Goal: Task Accomplishment & Management: Manage account settings

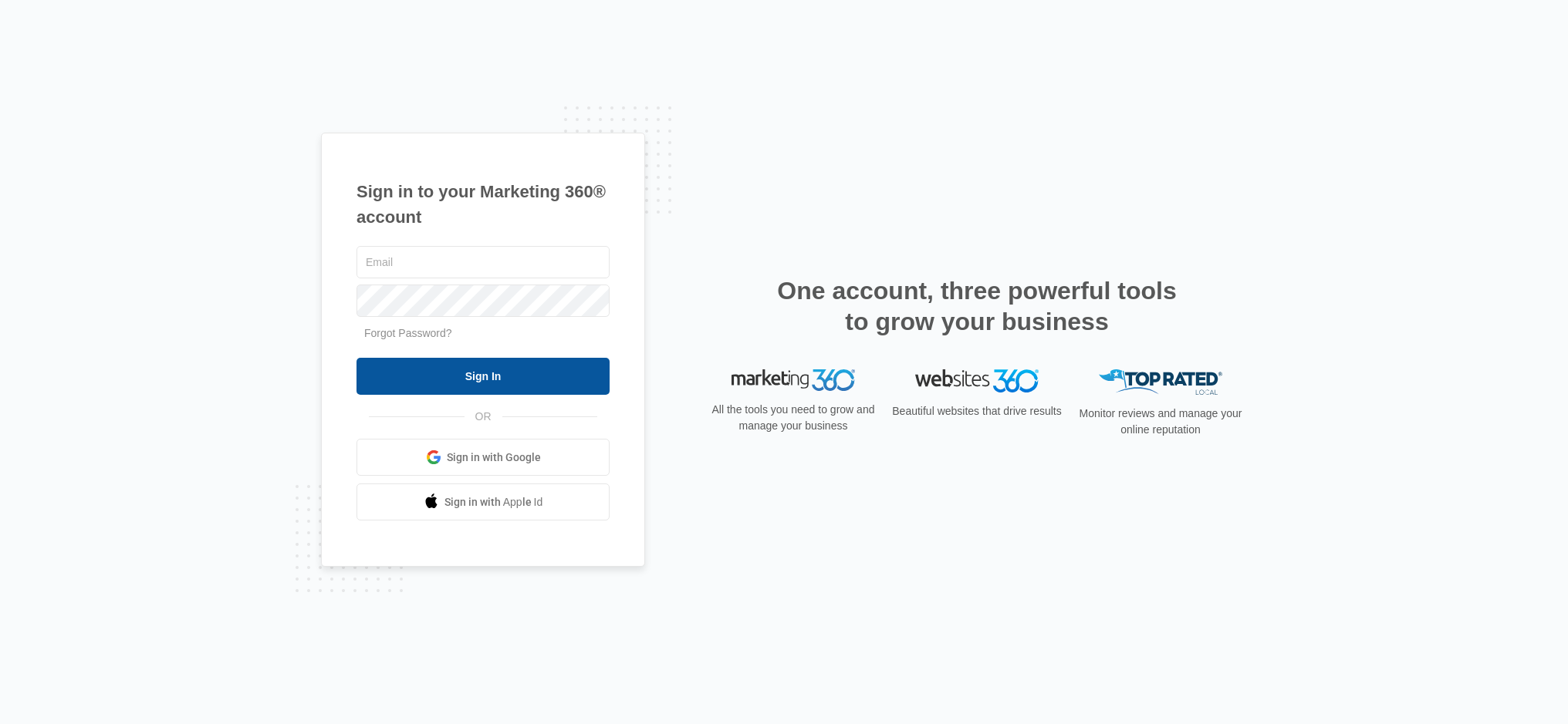
type input "[EMAIL_ADDRESS][DOMAIN_NAME]"
click at [480, 358] on input "Sign In" at bounding box center [483, 376] width 253 height 37
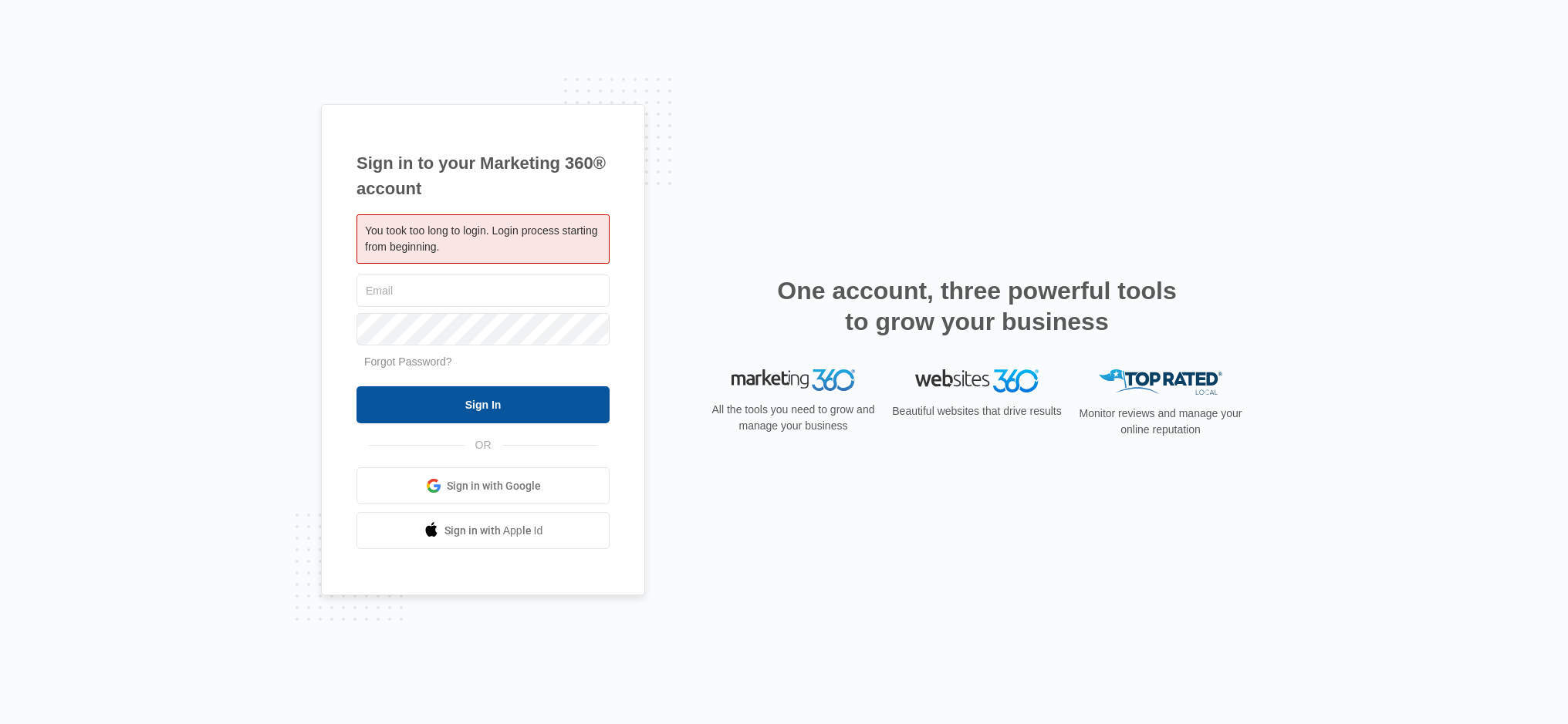
type input "[EMAIL_ADDRESS][DOMAIN_NAME]"
click at [484, 405] on input "Sign In" at bounding box center [483, 405] width 253 height 37
